Goal: Information Seeking & Learning: Learn about a topic

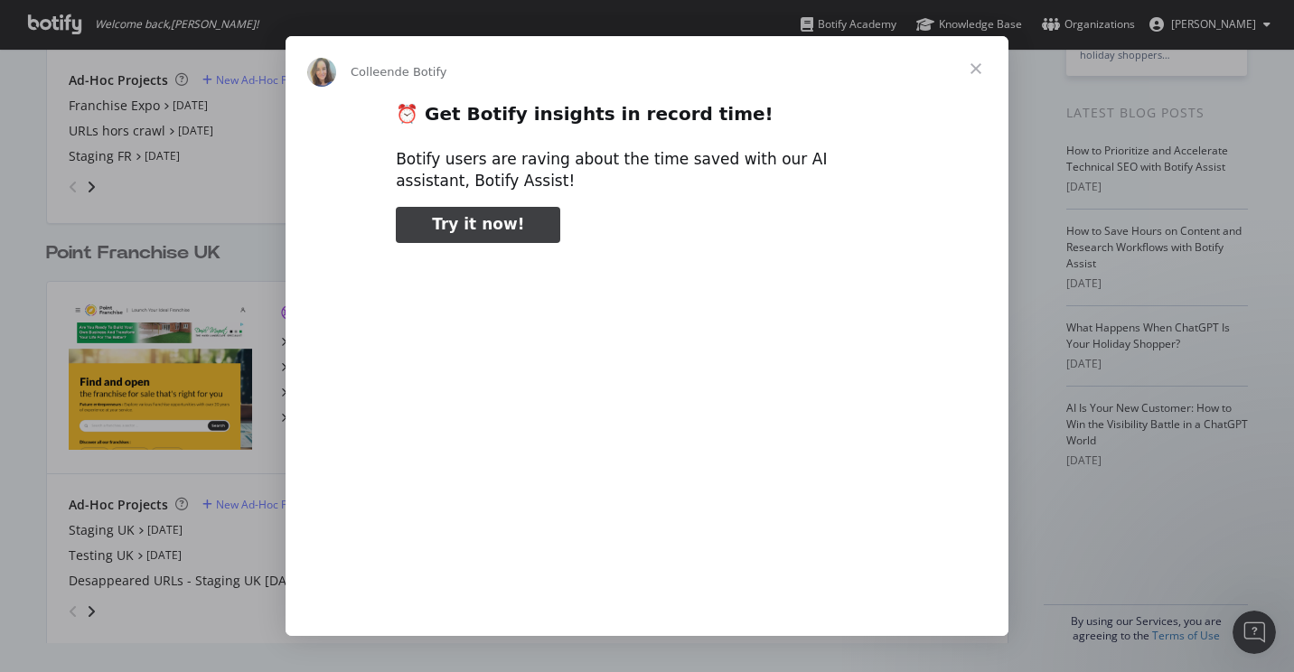
type input "450927"
click at [972, 62] on span "Fermer" at bounding box center [975, 68] width 65 height 65
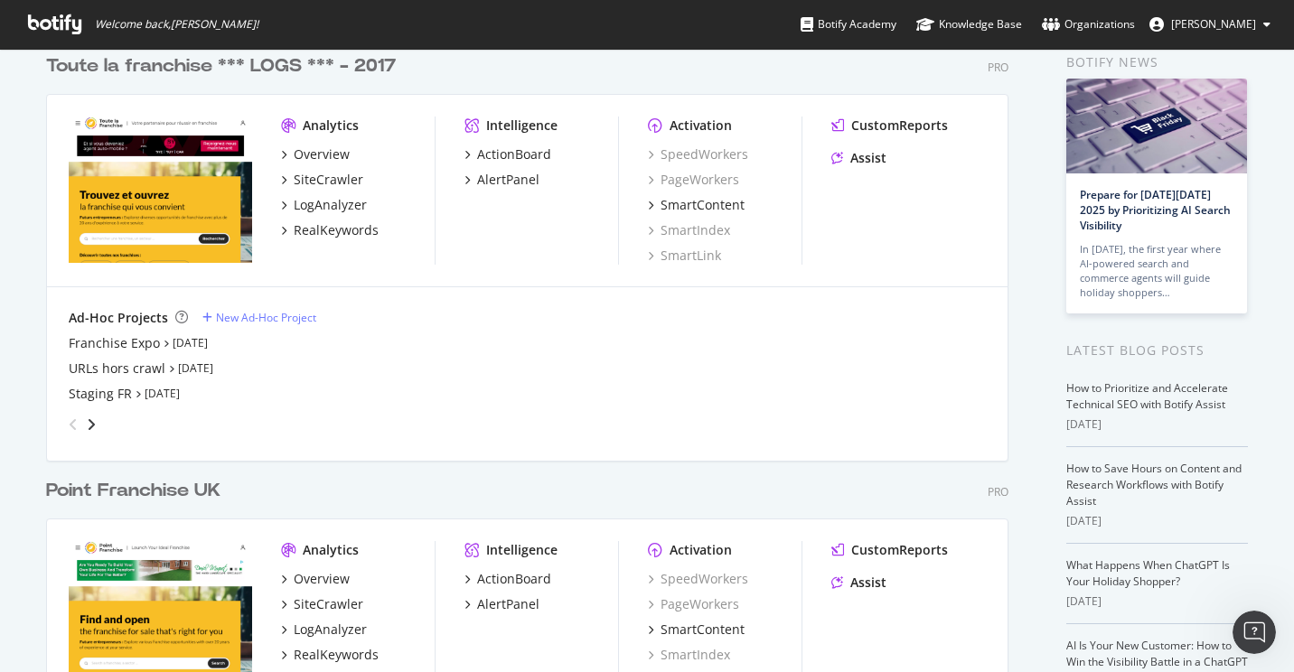
scroll to position [139, 0]
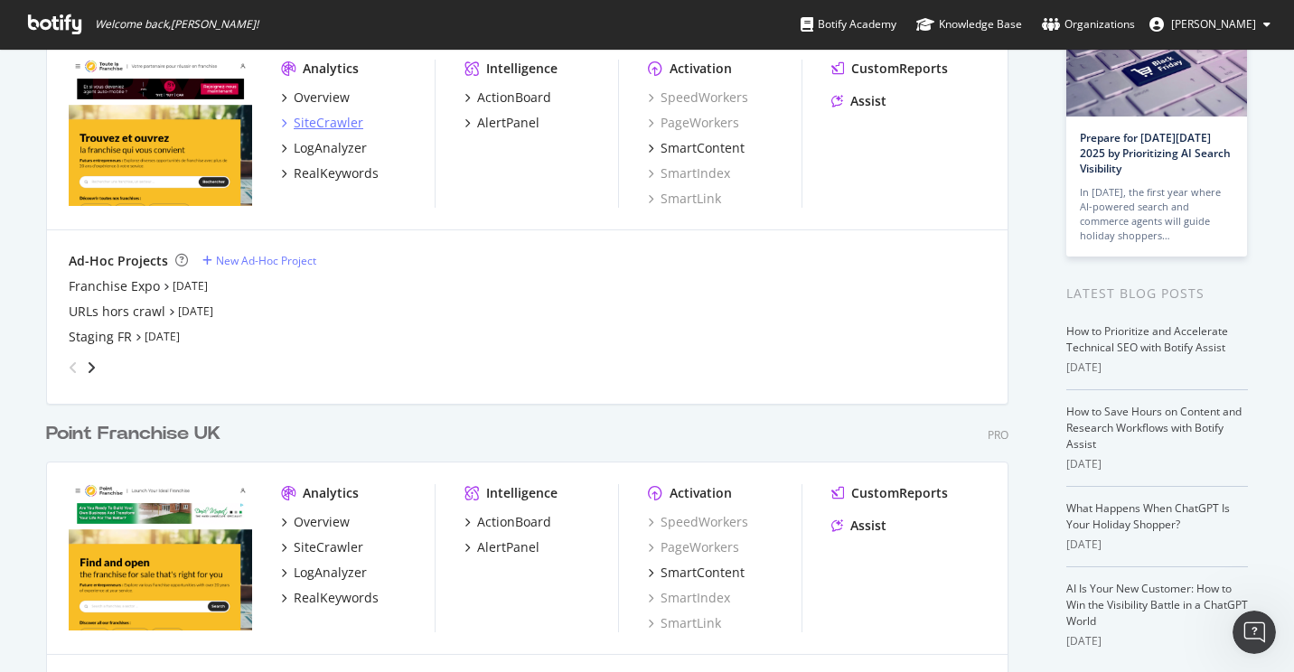
click at [325, 124] on div "SiteCrawler" at bounding box center [329, 123] width 70 height 18
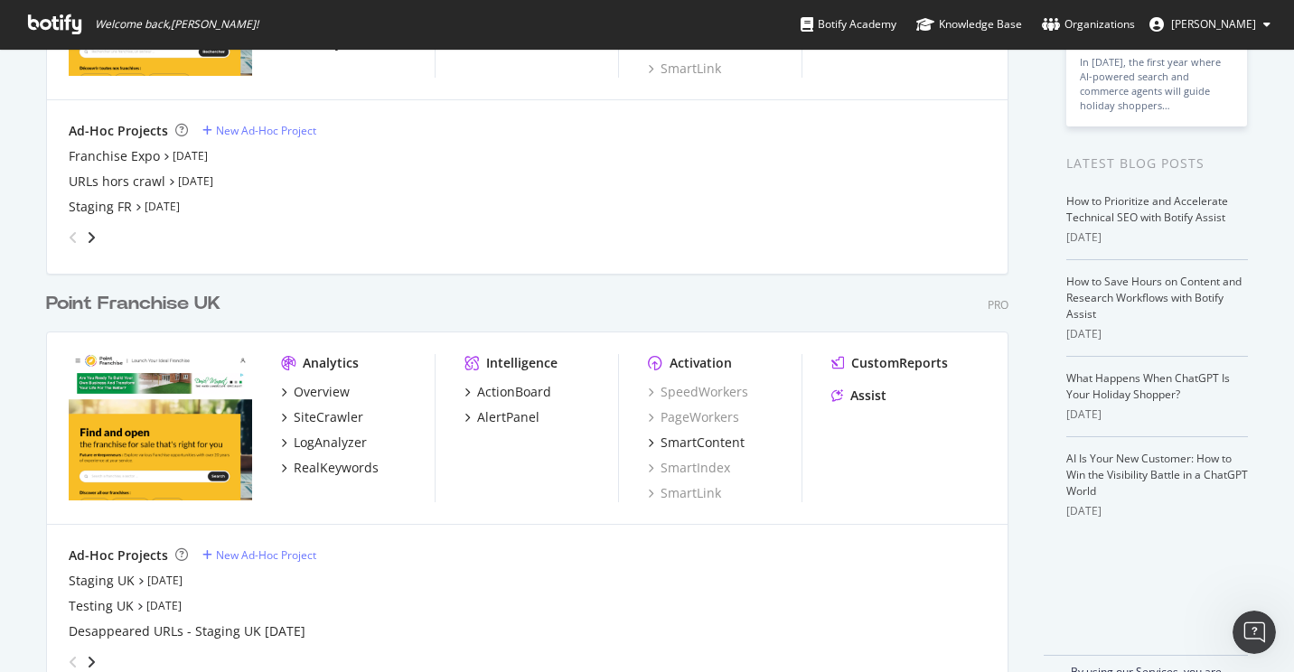
scroll to position [271, 0]
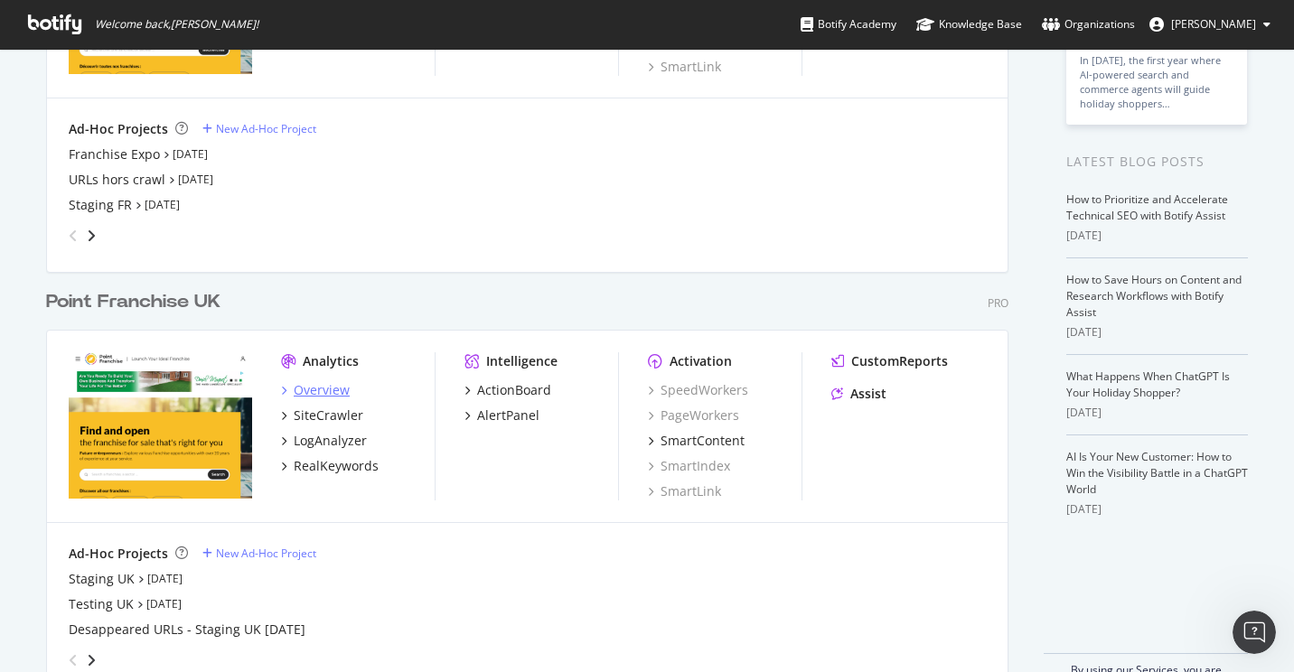
click at [309, 398] on div "Overview" at bounding box center [322, 390] width 56 height 18
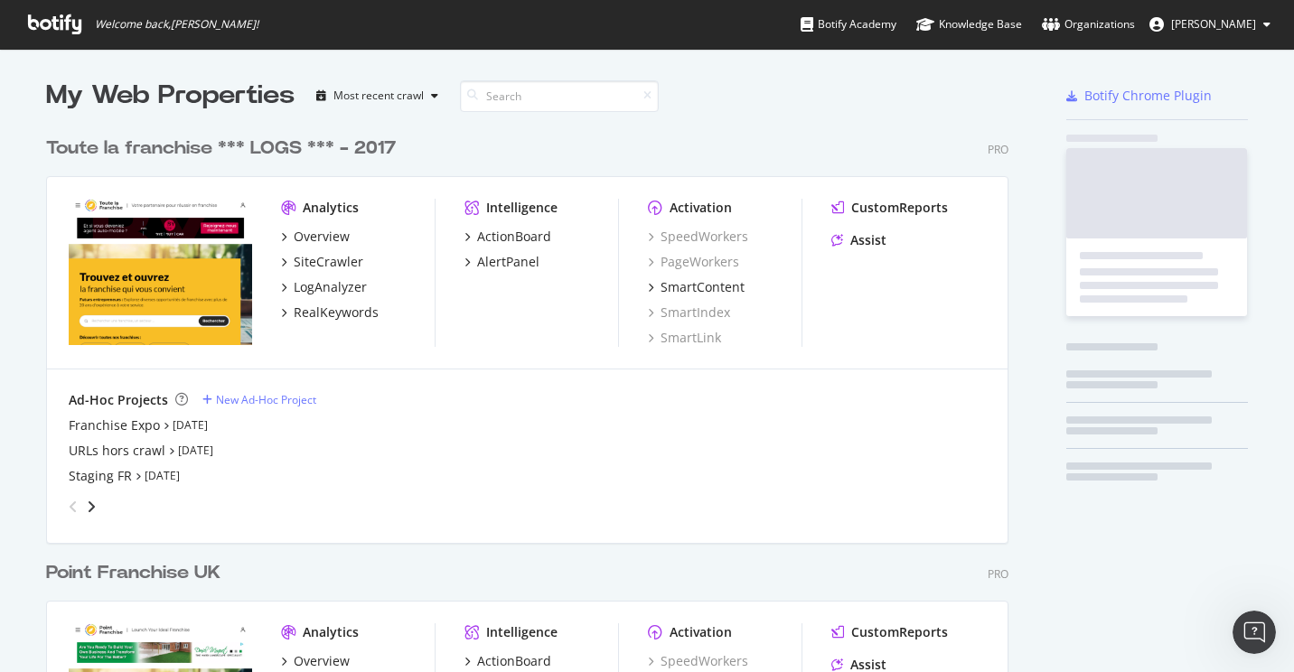
scroll to position [659, 1267]
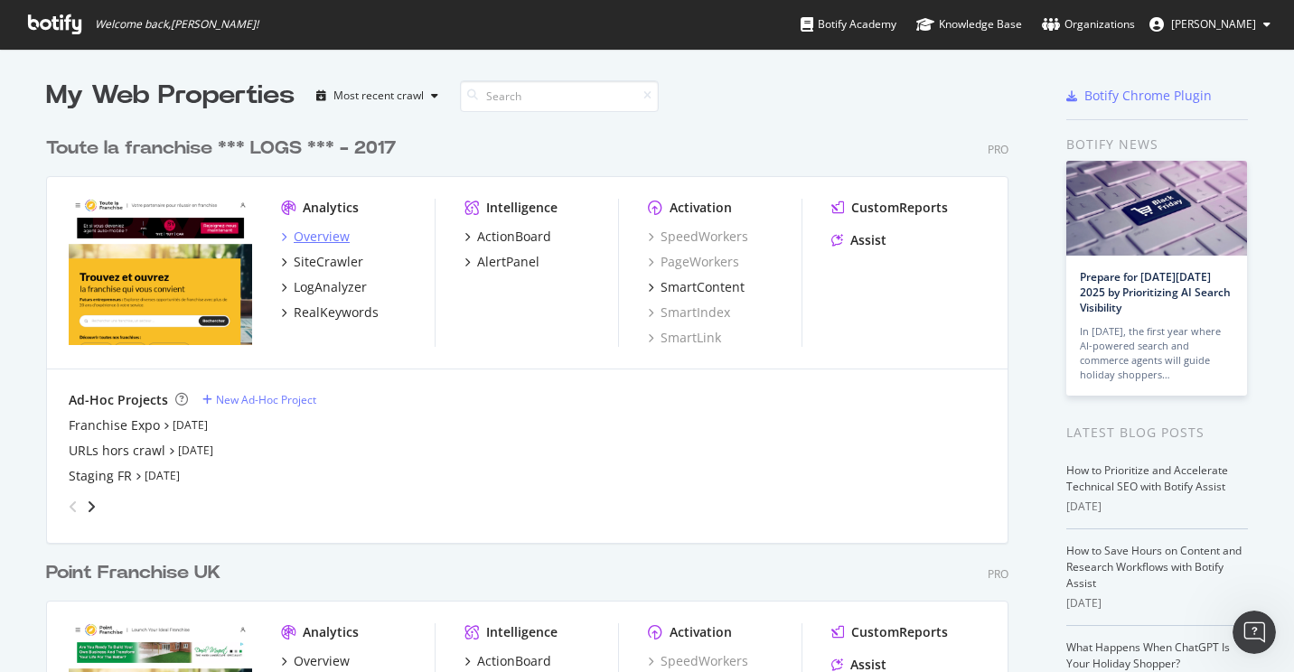
click at [311, 232] on div "Overview" at bounding box center [322, 237] width 56 height 18
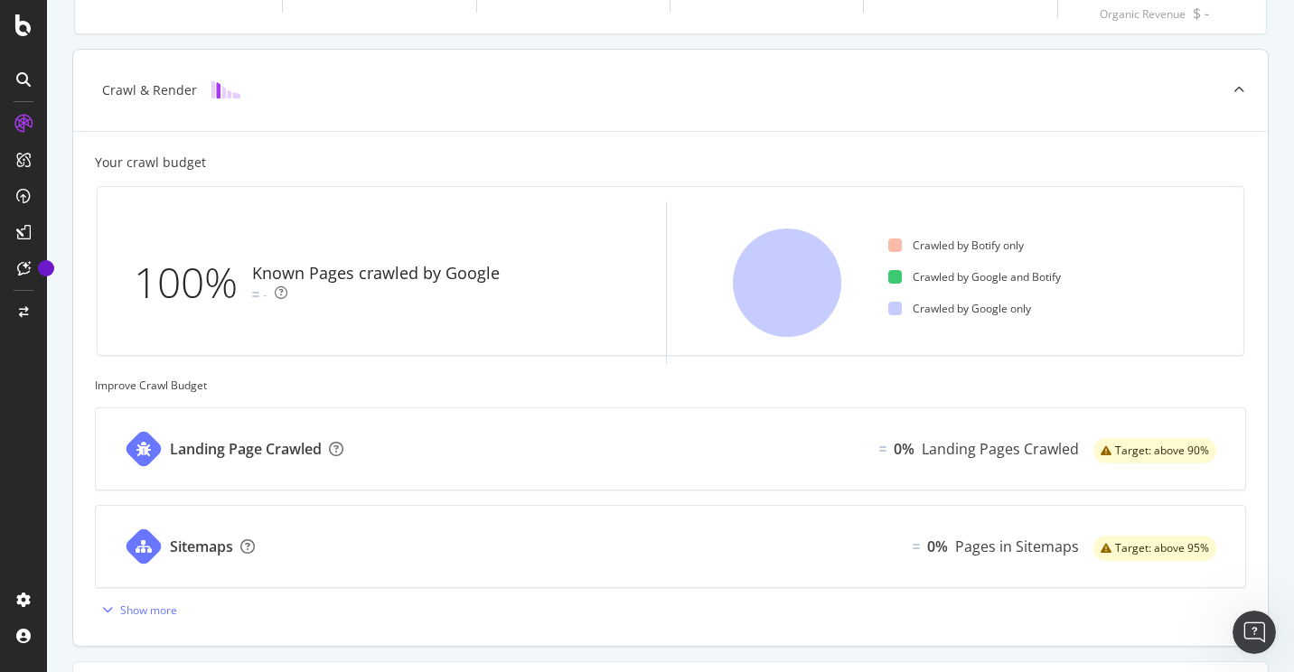
scroll to position [245, 0]
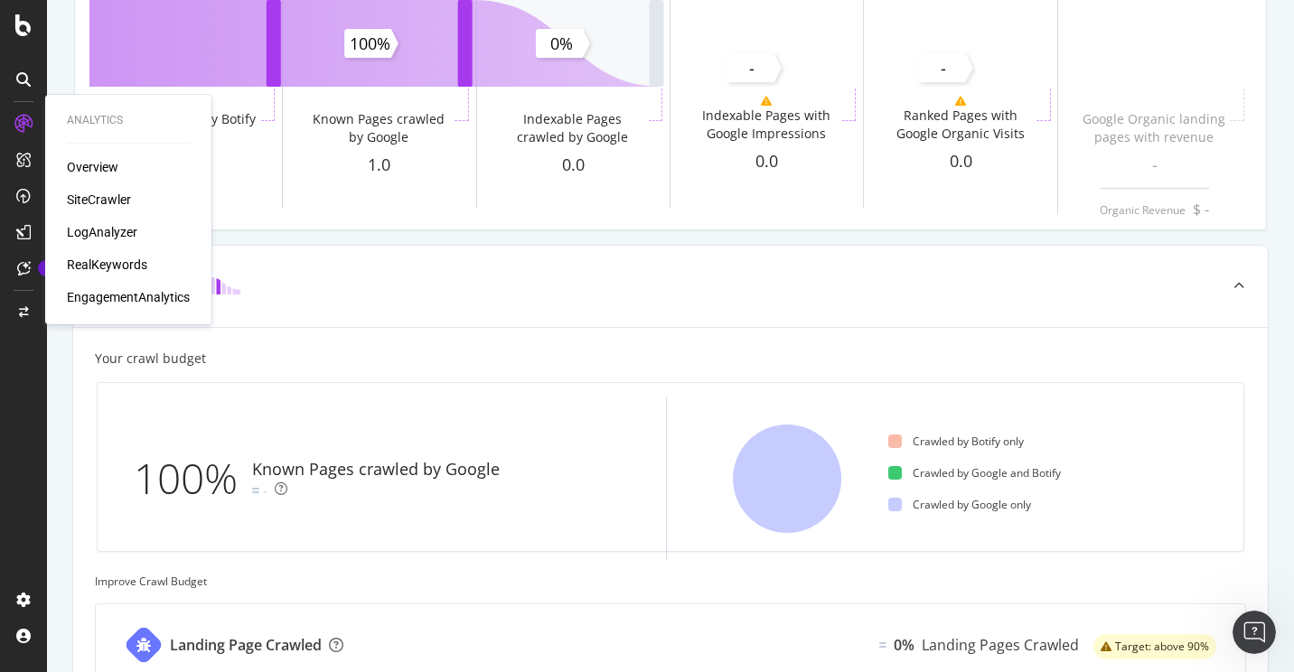
click at [83, 168] on div "Overview" at bounding box center [92, 167] width 51 height 18
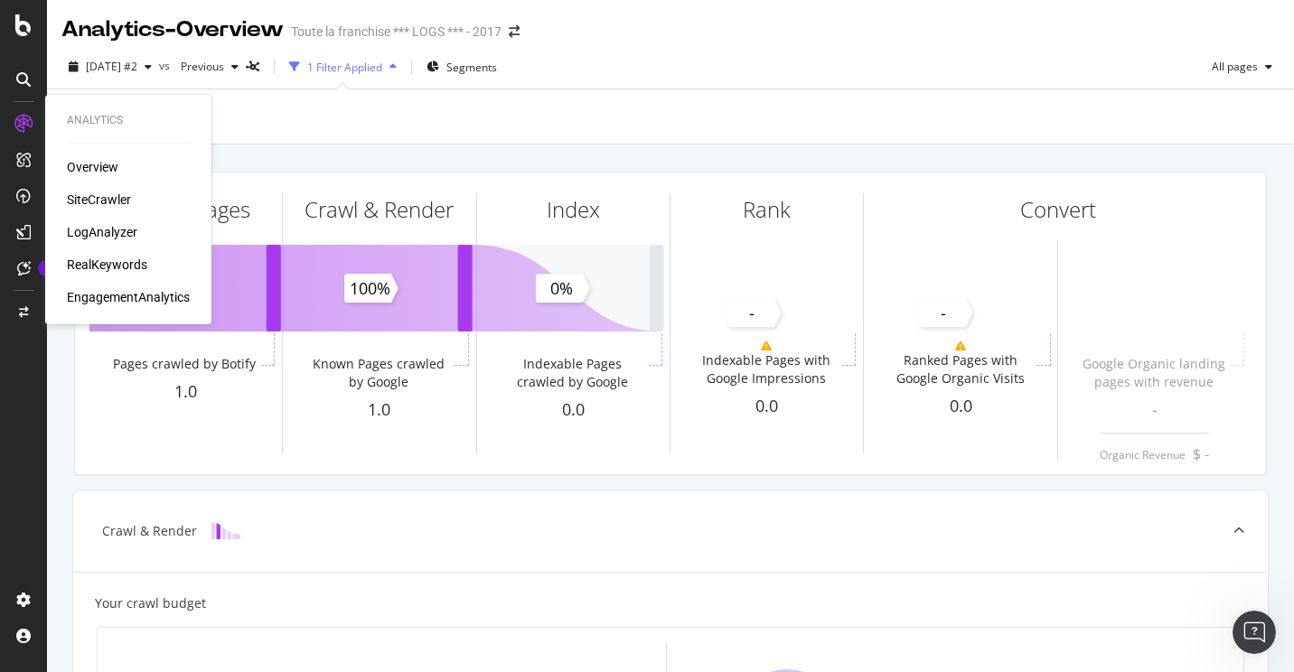
click at [93, 204] on div "SiteCrawler" at bounding box center [99, 200] width 64 height 18
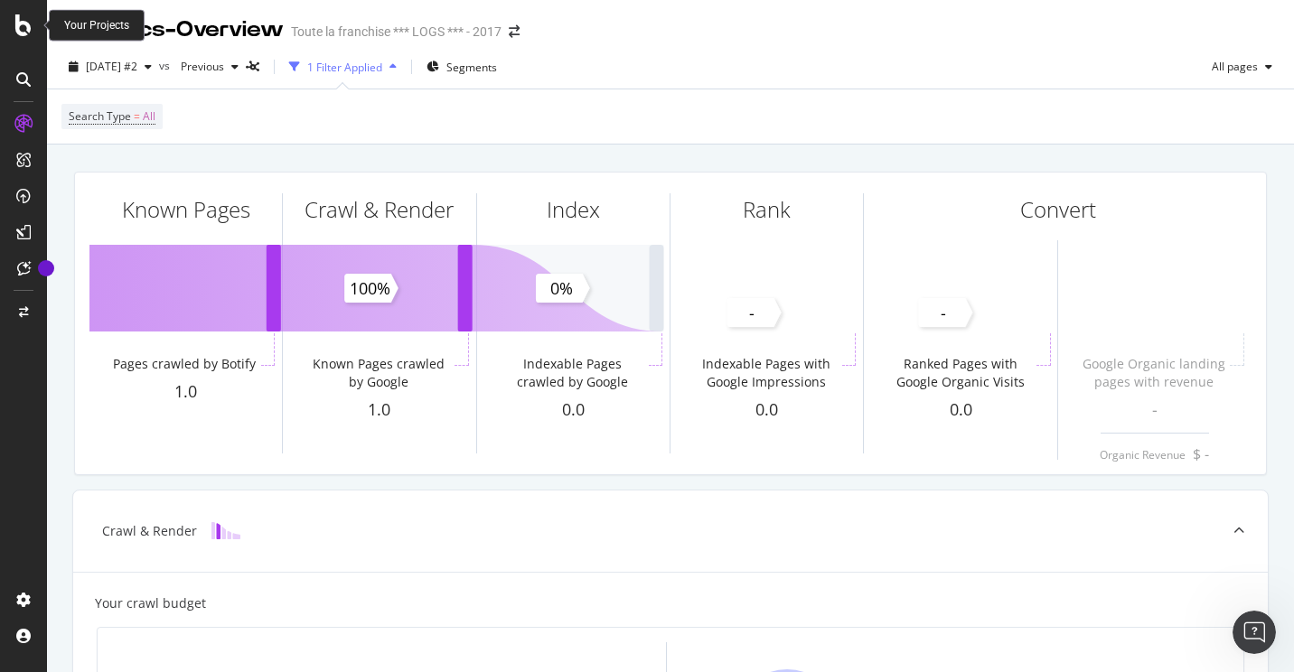
click at [20, 31] on icon at bounding box center [23, 25] width 16 height 22
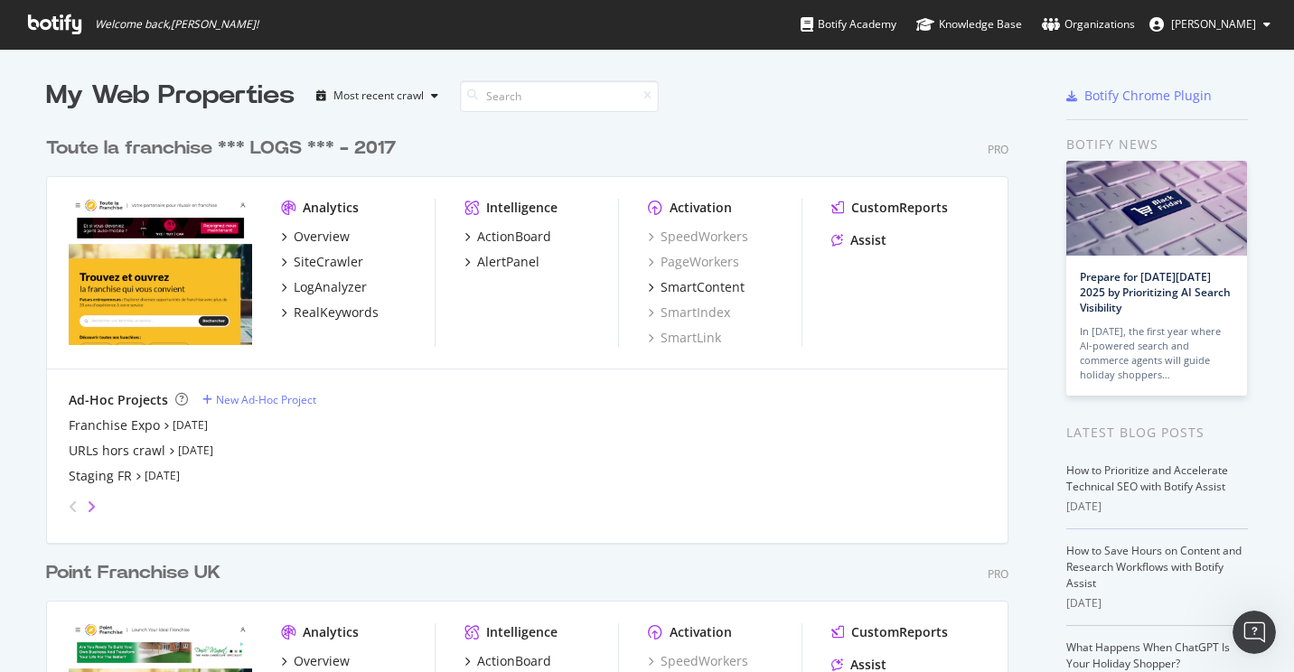
click at [87, 508] on icon "angle-right" at bounding box center [91, 507] width 9 height 14
click at [87, 506] on icon "angle-right" at bounding box center [91, 507] width 9 height 14
click at [69, 500] on icon "angle-left" at bounding box center [73, 507] width 9 height 14
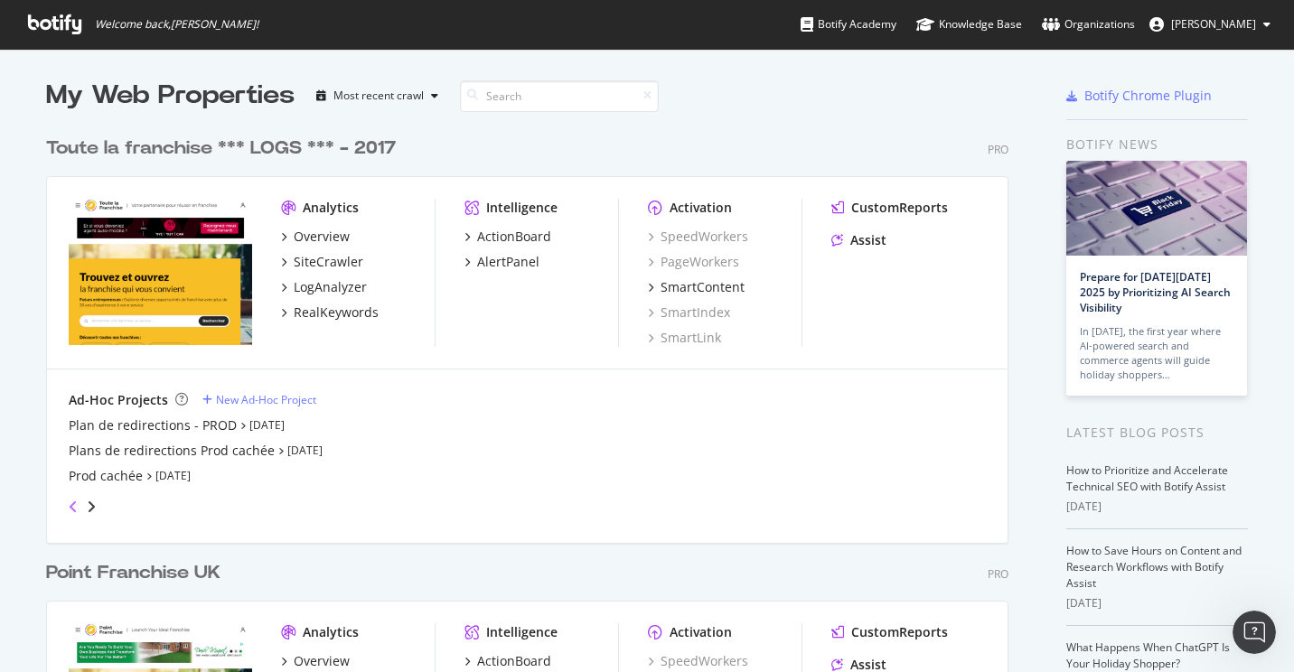
click at [69, 500] on icon "angle-left" at bounding box center [73, 507] width 9 height 14
click at [69, 504] on icon "angle-left" at bounding box center [73, 507] width 9 height 14
click at [330, 258] on div "SiteCrawler" at bounding box center [329, 262] width 70 height 18
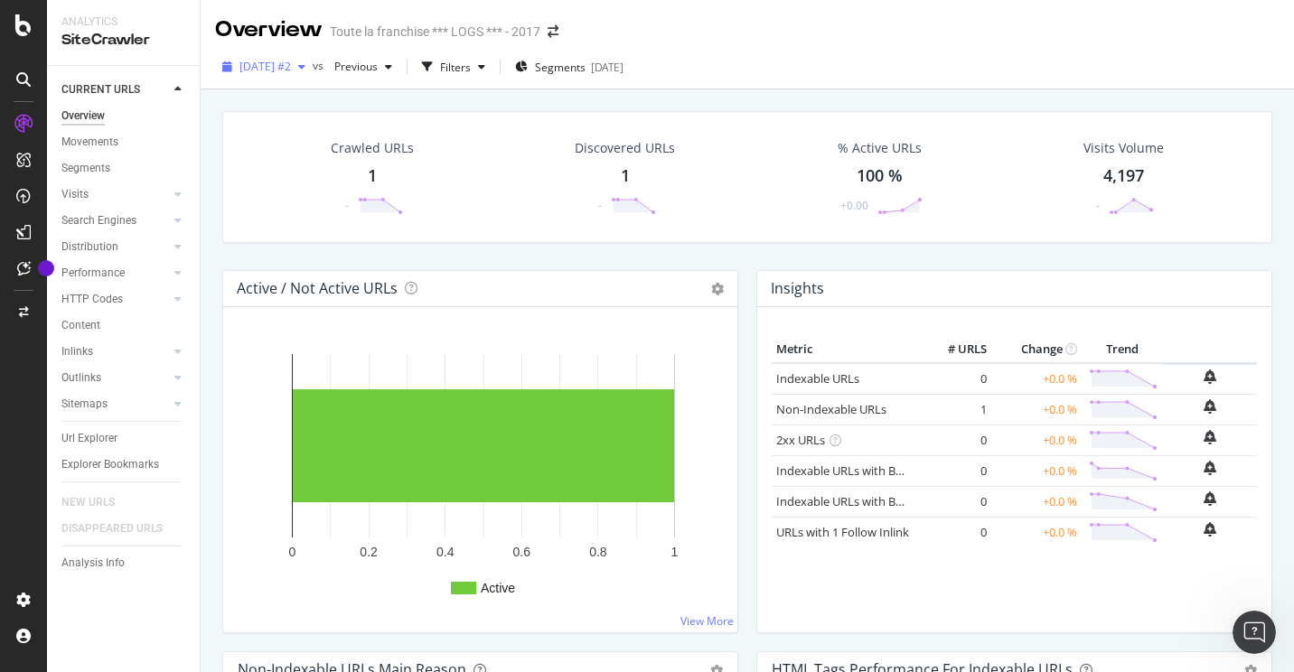
click at [305, 69] on icon "button" at bounding box center [301, 66] width 7 height 11
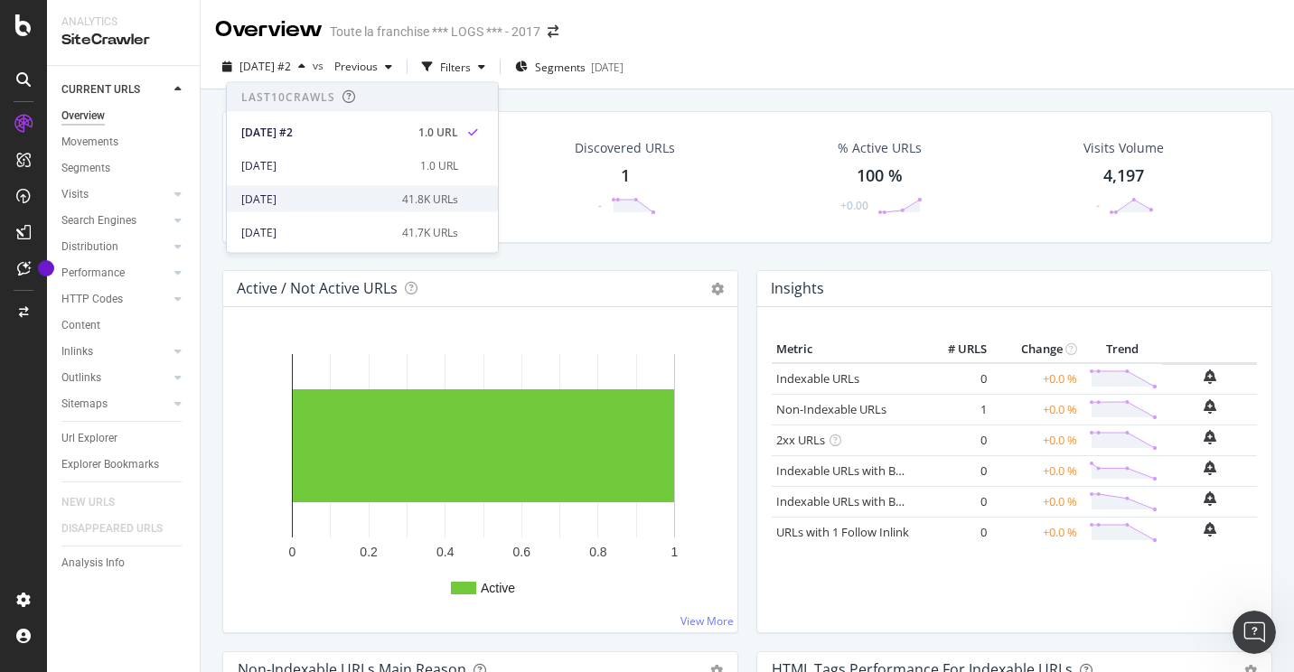
click at [391, 192] on div "[DATE]" at bounding box center [316, 199] width 150 height 16
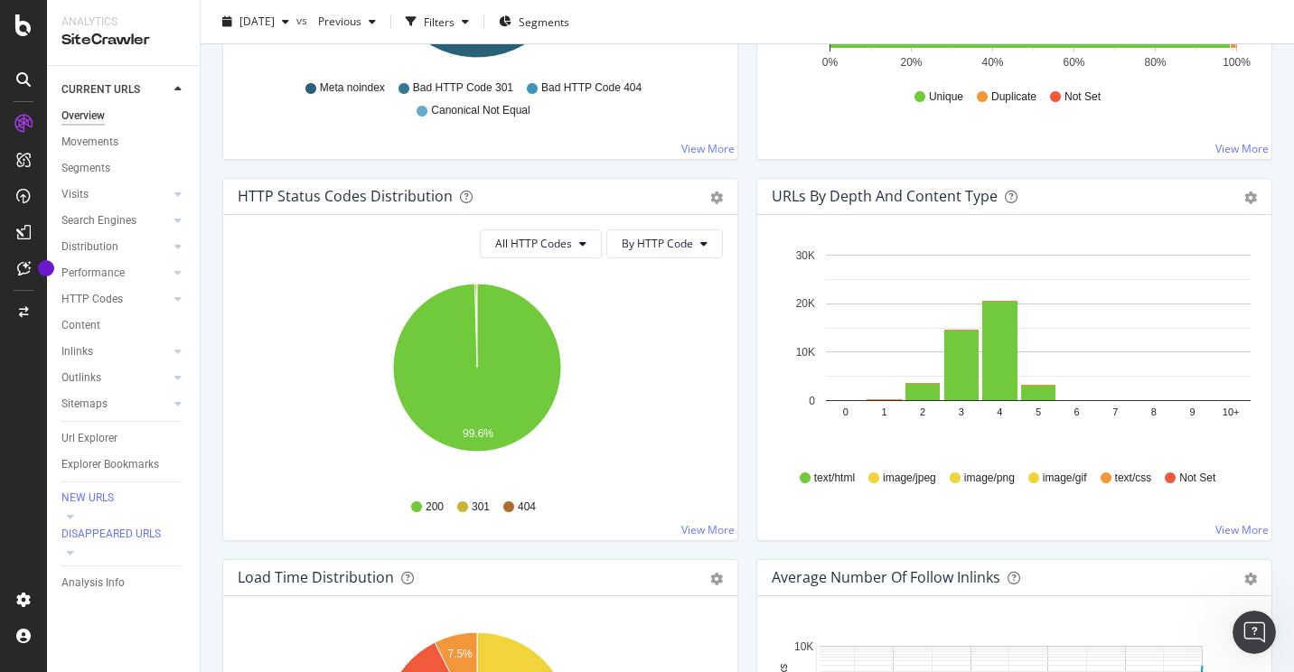
scroll to position [865, 0]
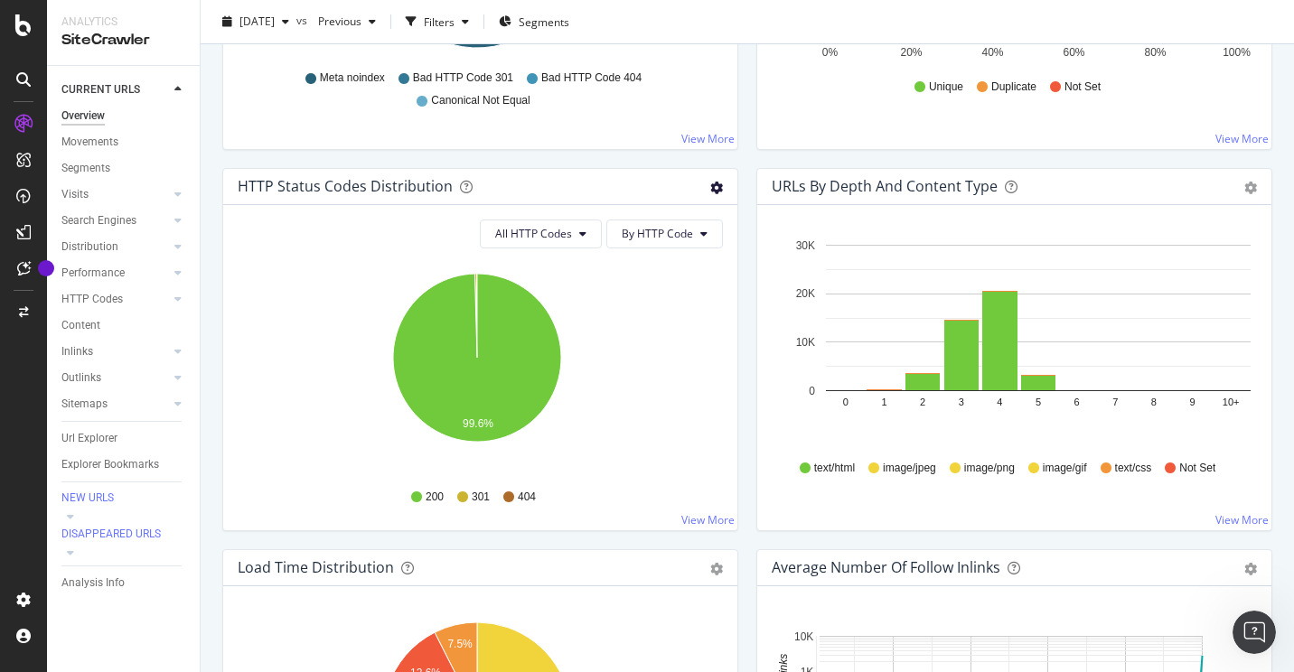
click at [710, 191] on icon "gear" at bounding box center [716, 188] width 13 height 13
click at [675, 250] on span "Table" at bounding box center [654, 256] width 164 height 24
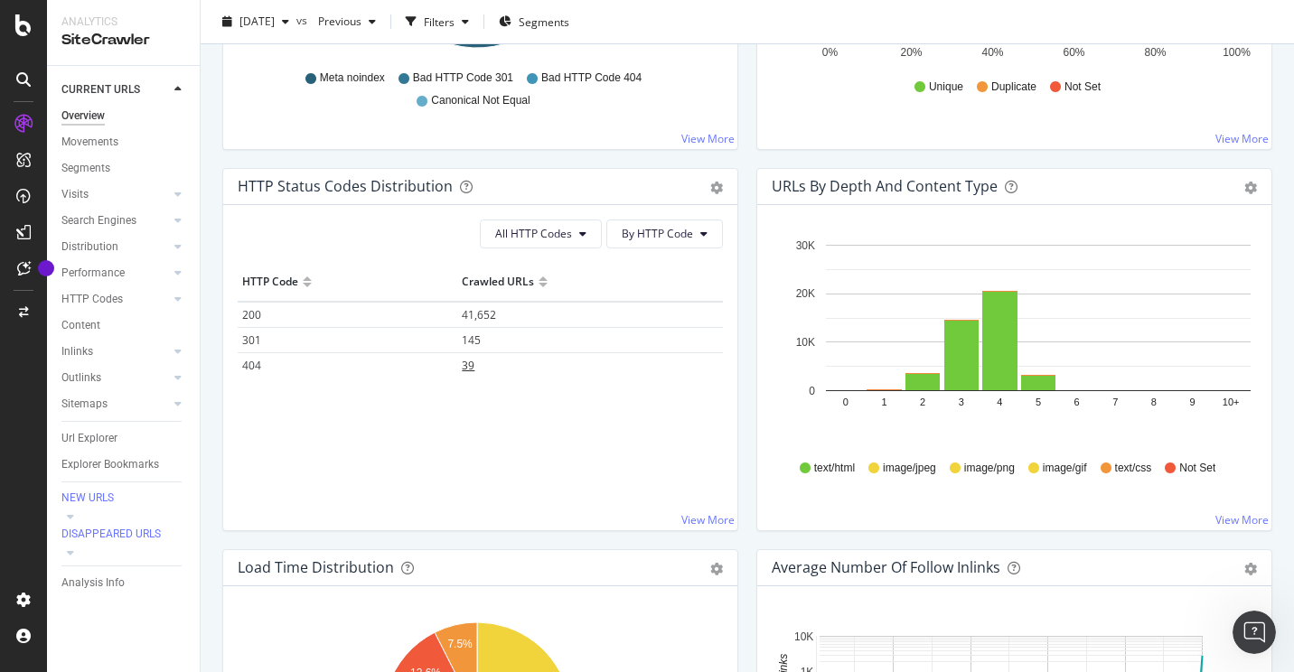
click at [469, 366] on span "39" at bounding box center [468, 365] width 13 height 15
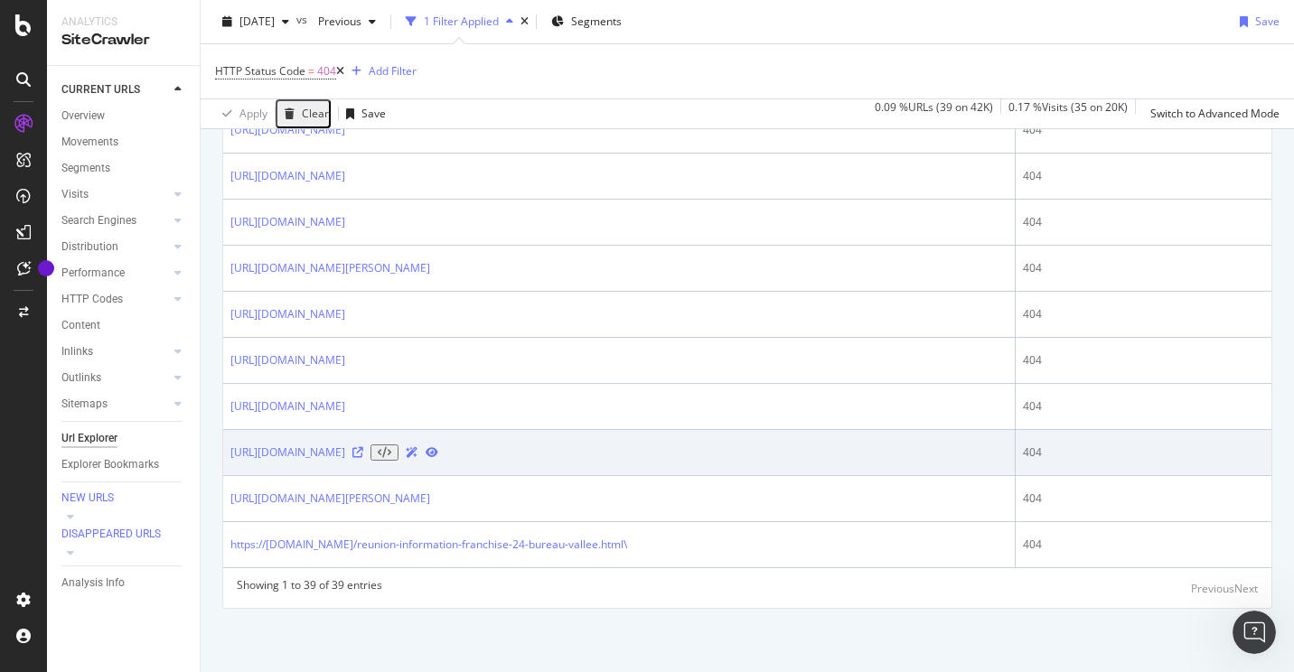
scroll to position [2015, 0]
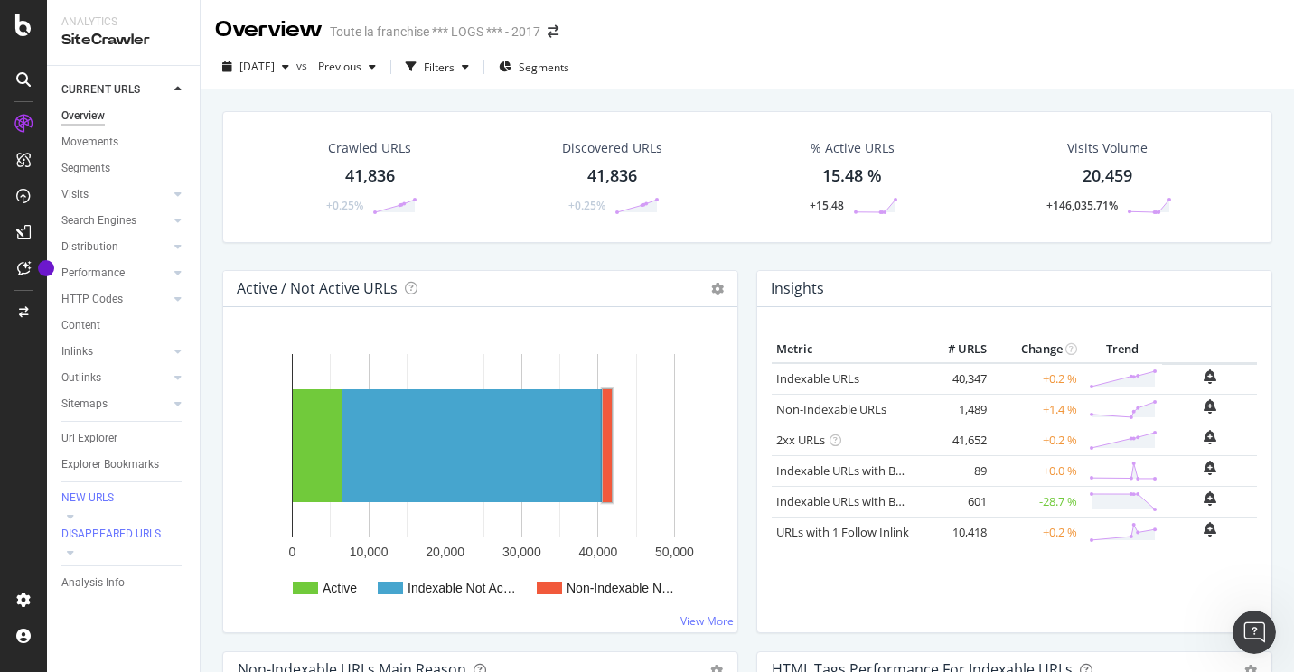
click at [595, 587] on rect "A chart." at bounding box center [620, 588] width 108 height 13
click at [425, 586] on rect "A chart." at bounding box center [461, 588] width 108 height 13
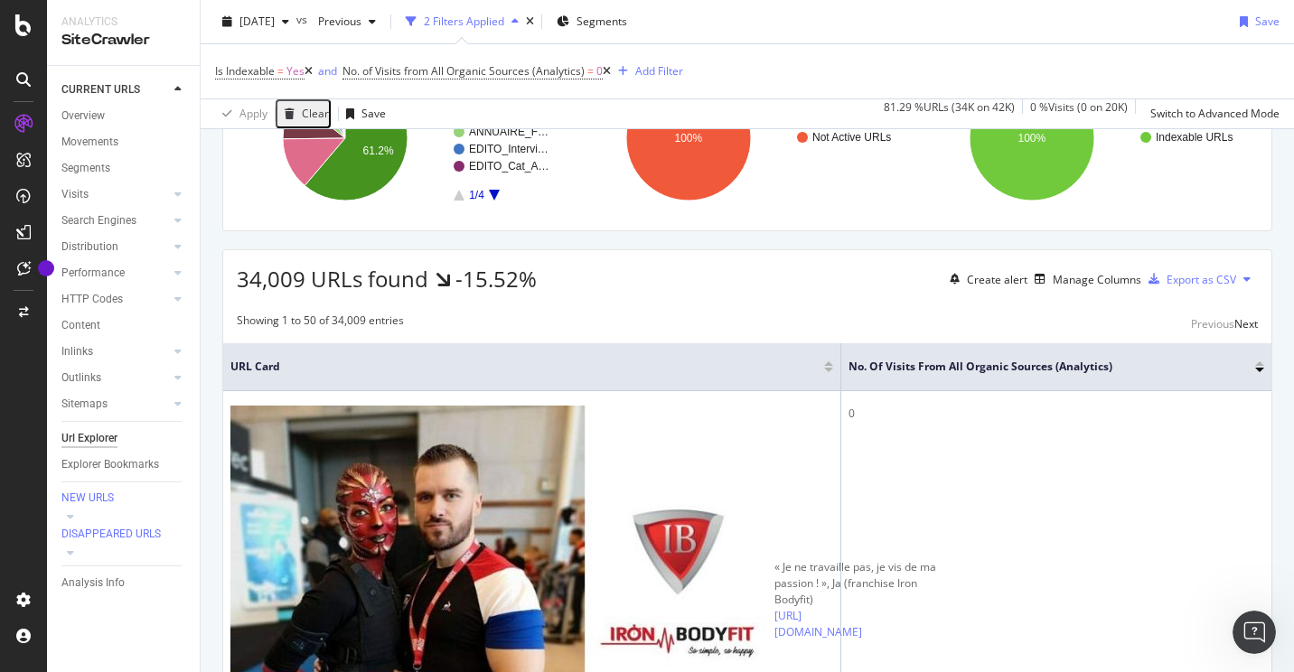
scroll to position [271, 0]
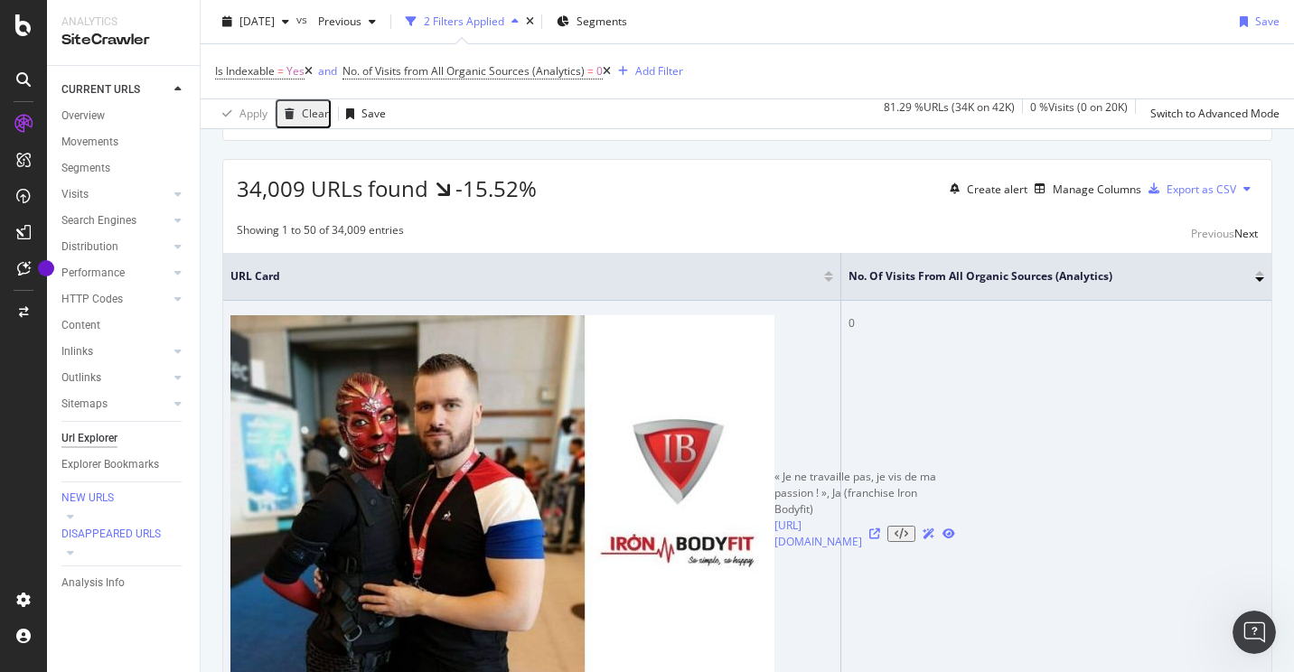
click at [869, 526] on div at bounding box center [912, 534] width 86 height 16
click at [869, 529] on icon at bounding box center [874, 534] width 11 height 11
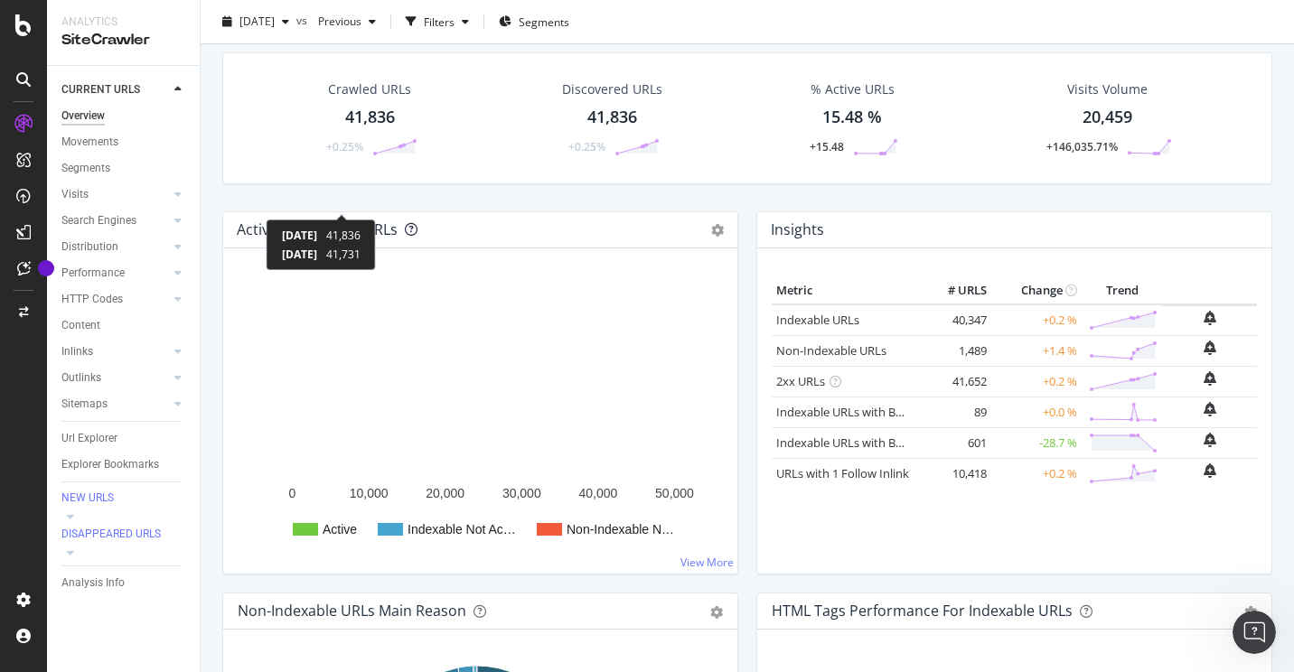
scroll to position [181, 0]
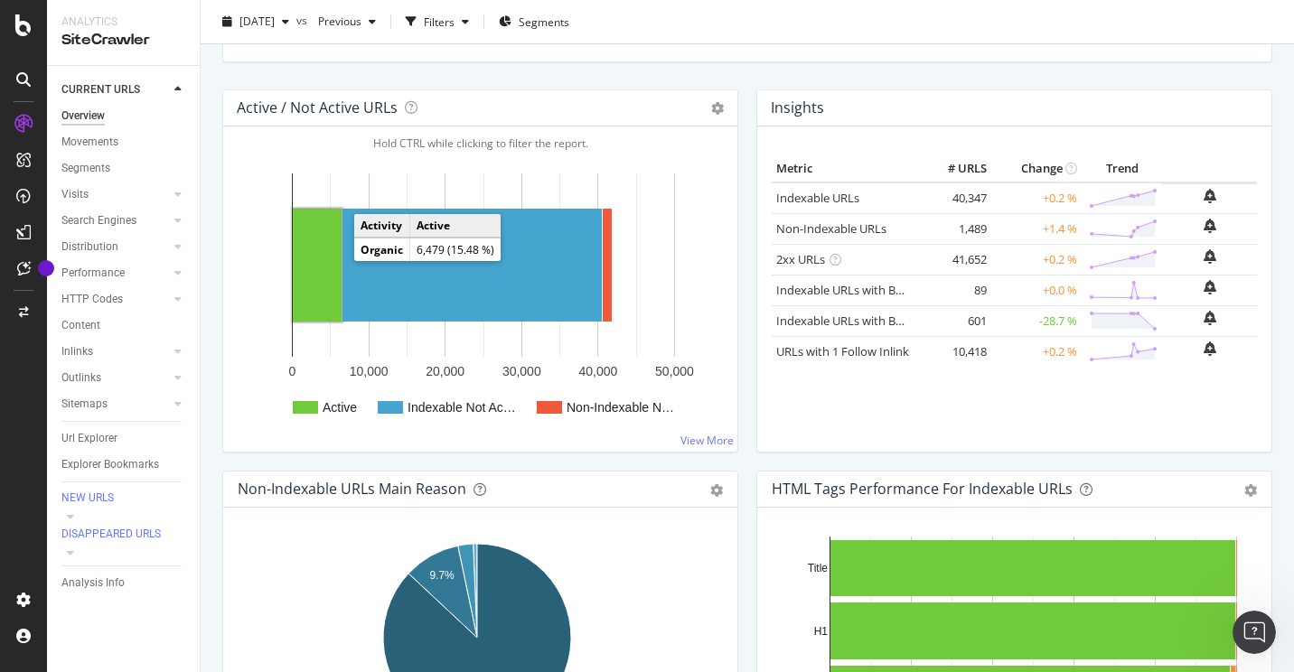
click at [332, 258] on rect "A chart." at bounding box center [317, 265] width 49 height 113
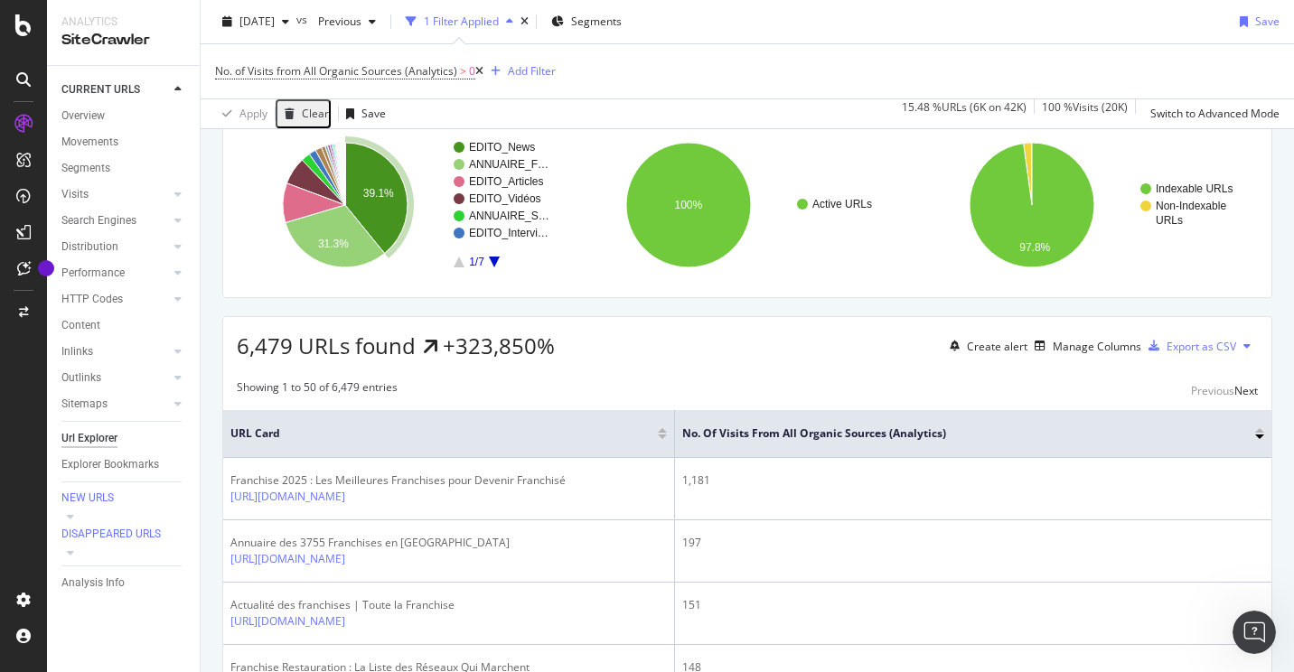
scroll to position [23, 0]
